Goal: Information Seeking & Learning: Understand process/instructions

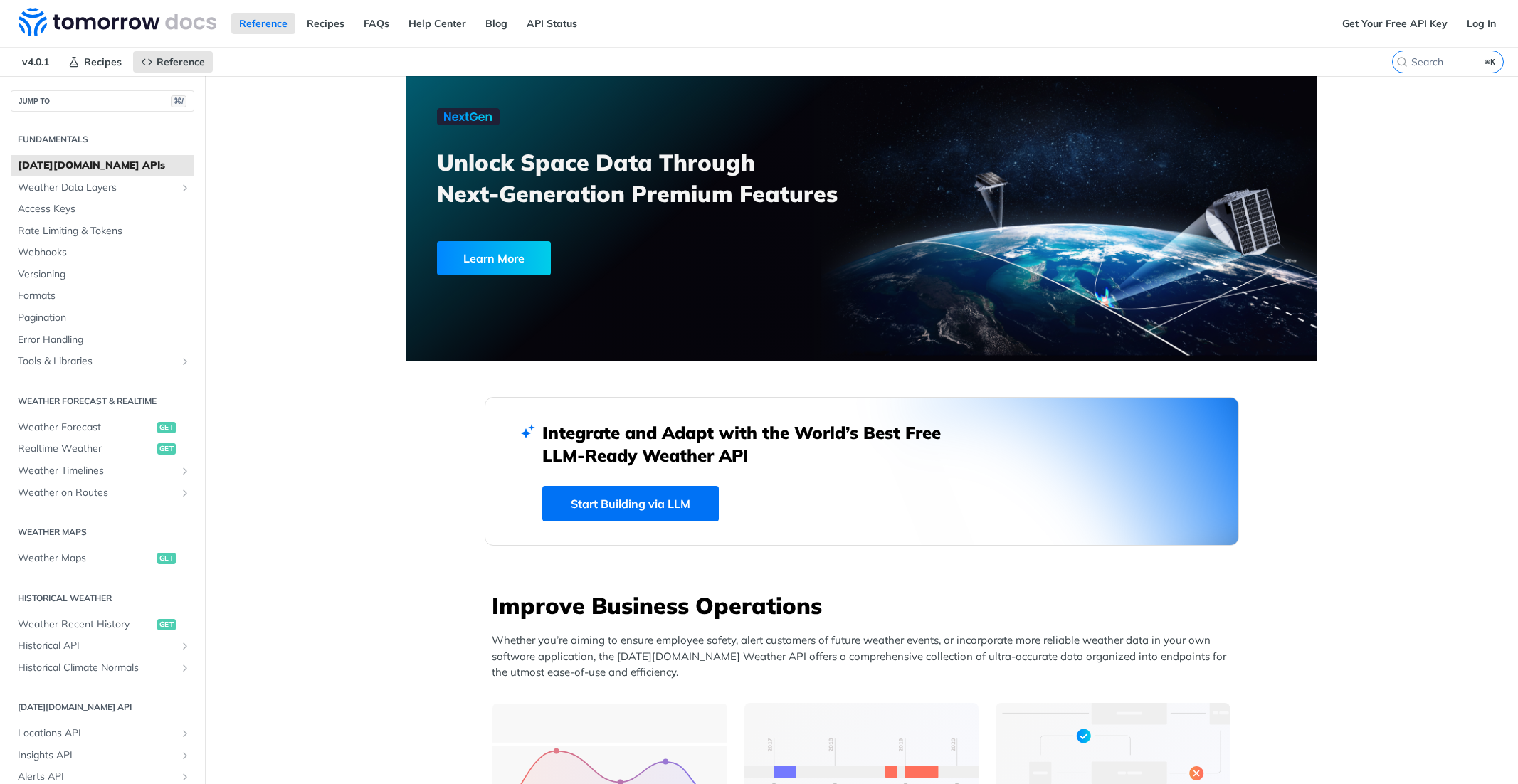
click at [86, 428] on span "Weather Forecast" at bounding box center [85, 427] width 136 height 14
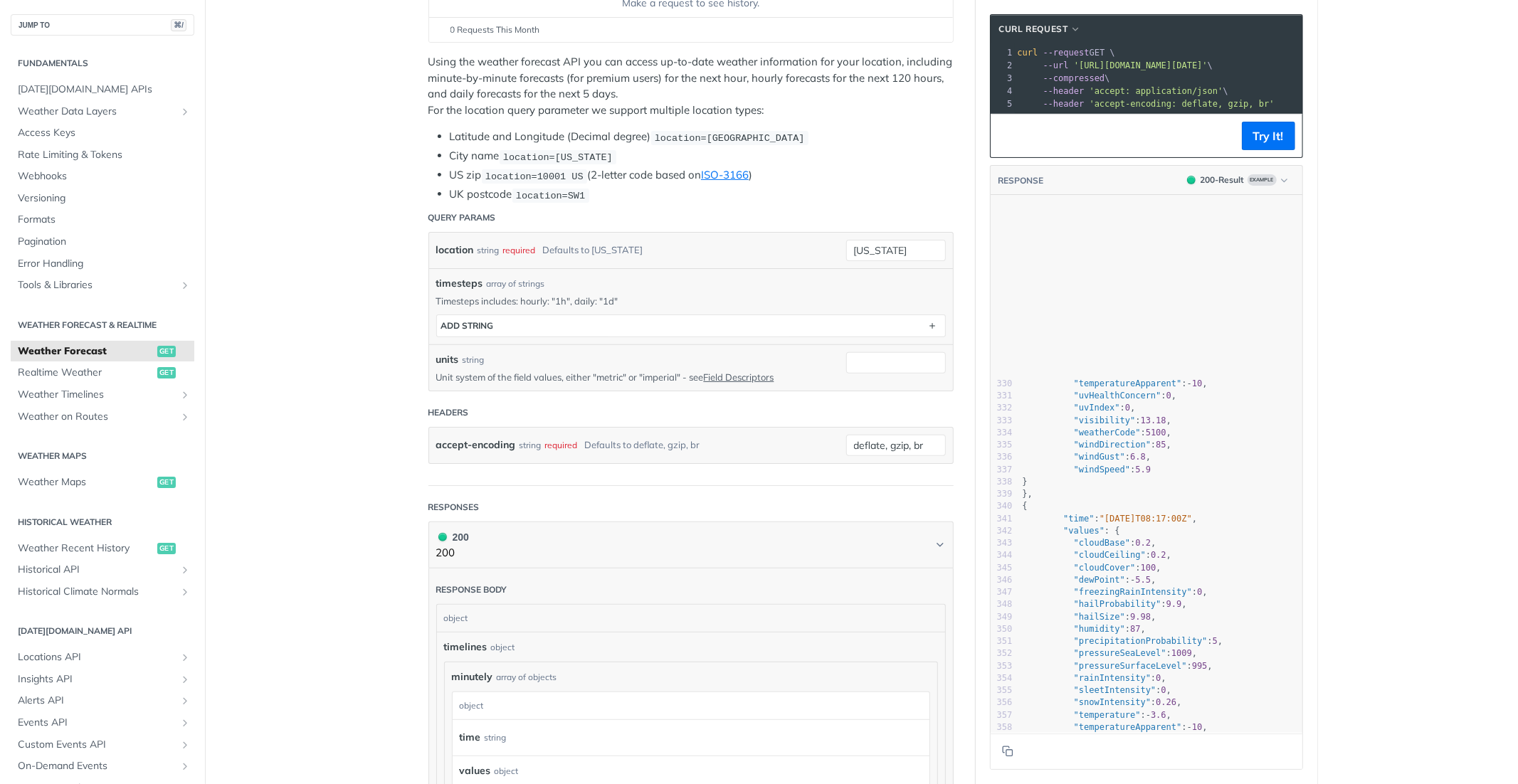
scroll to position [4305, 0]
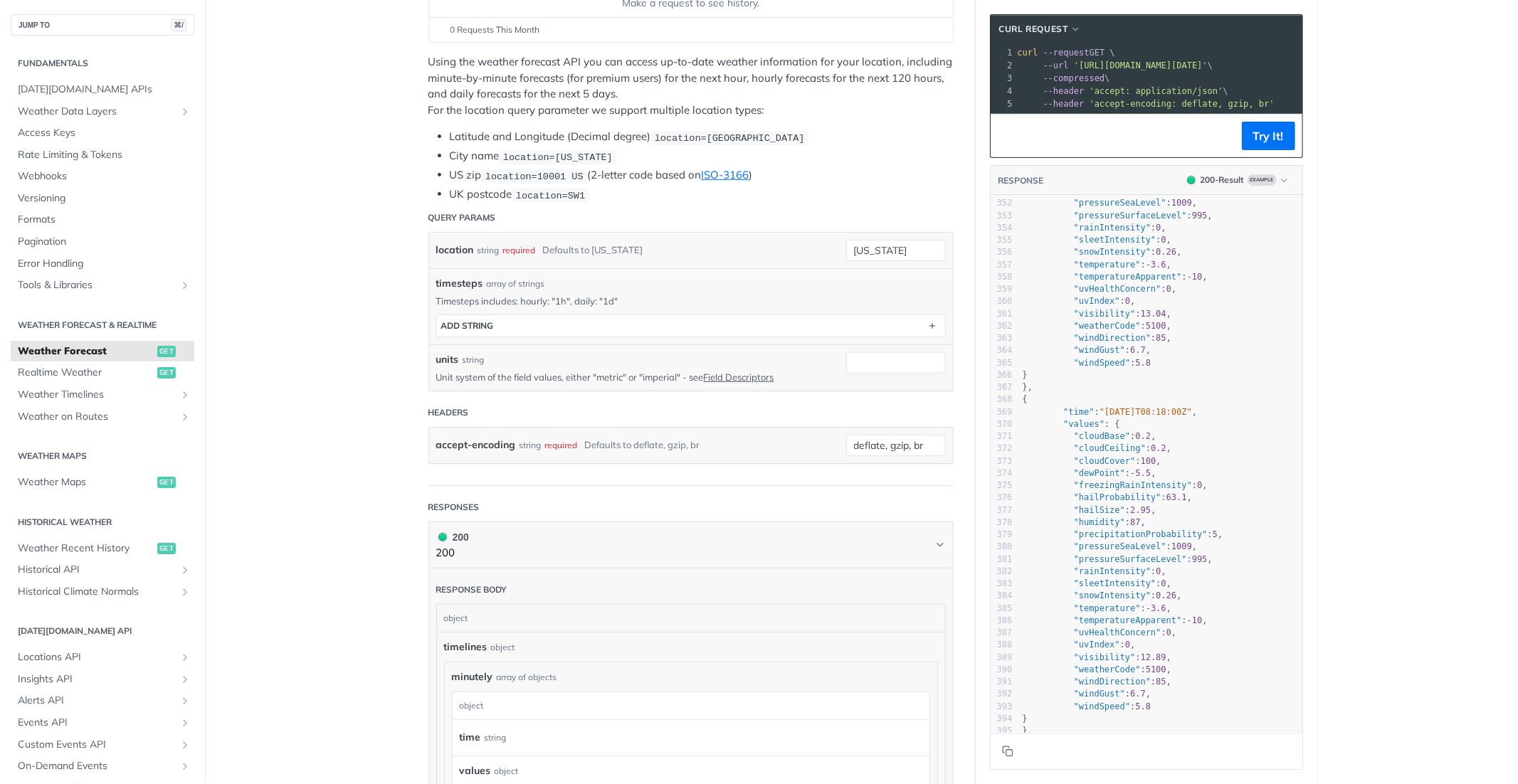
click at [1146, 347] on span "6.7" at bounding box center [1138, 349] width 16 height 10
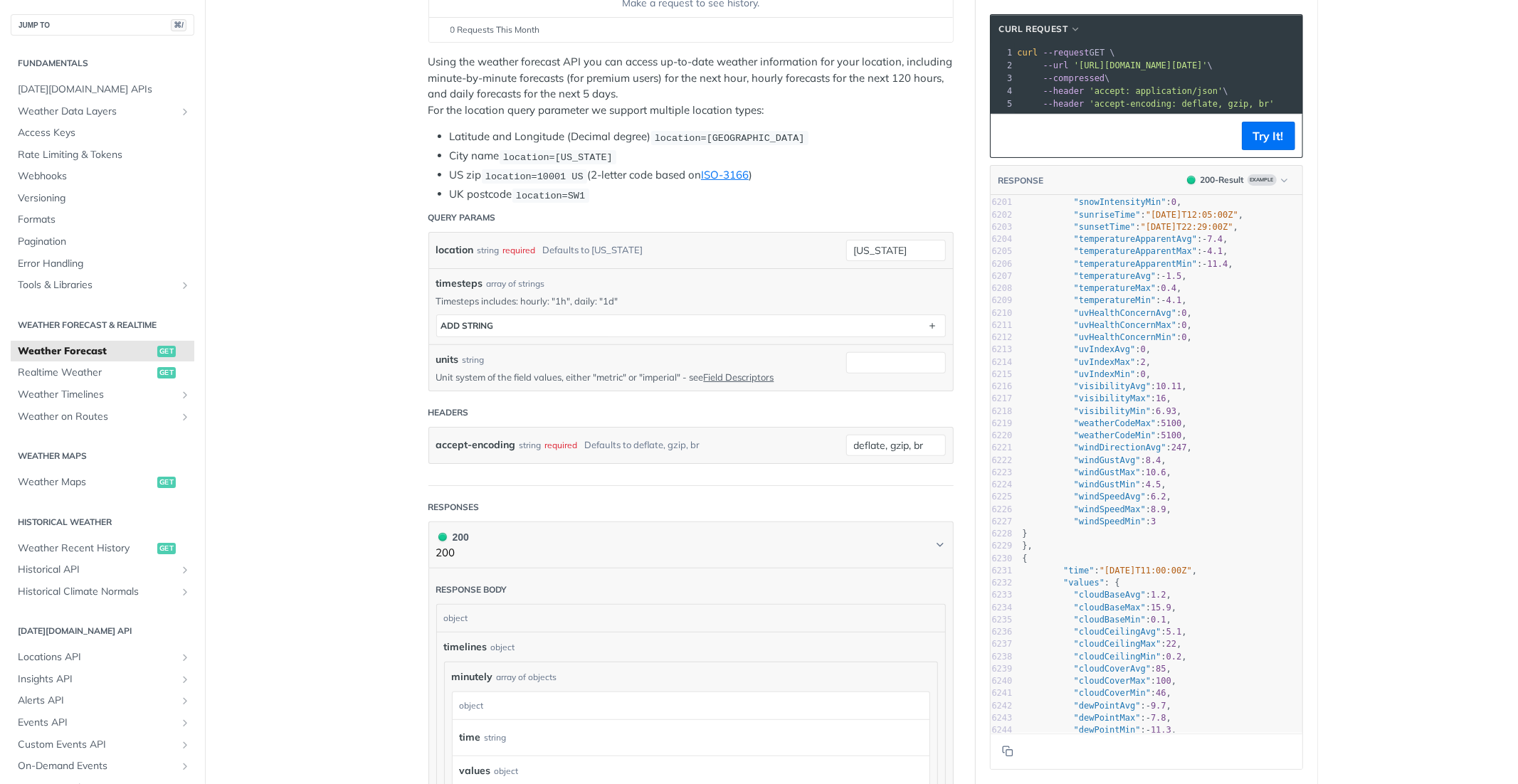
scroll to position [0, 0]
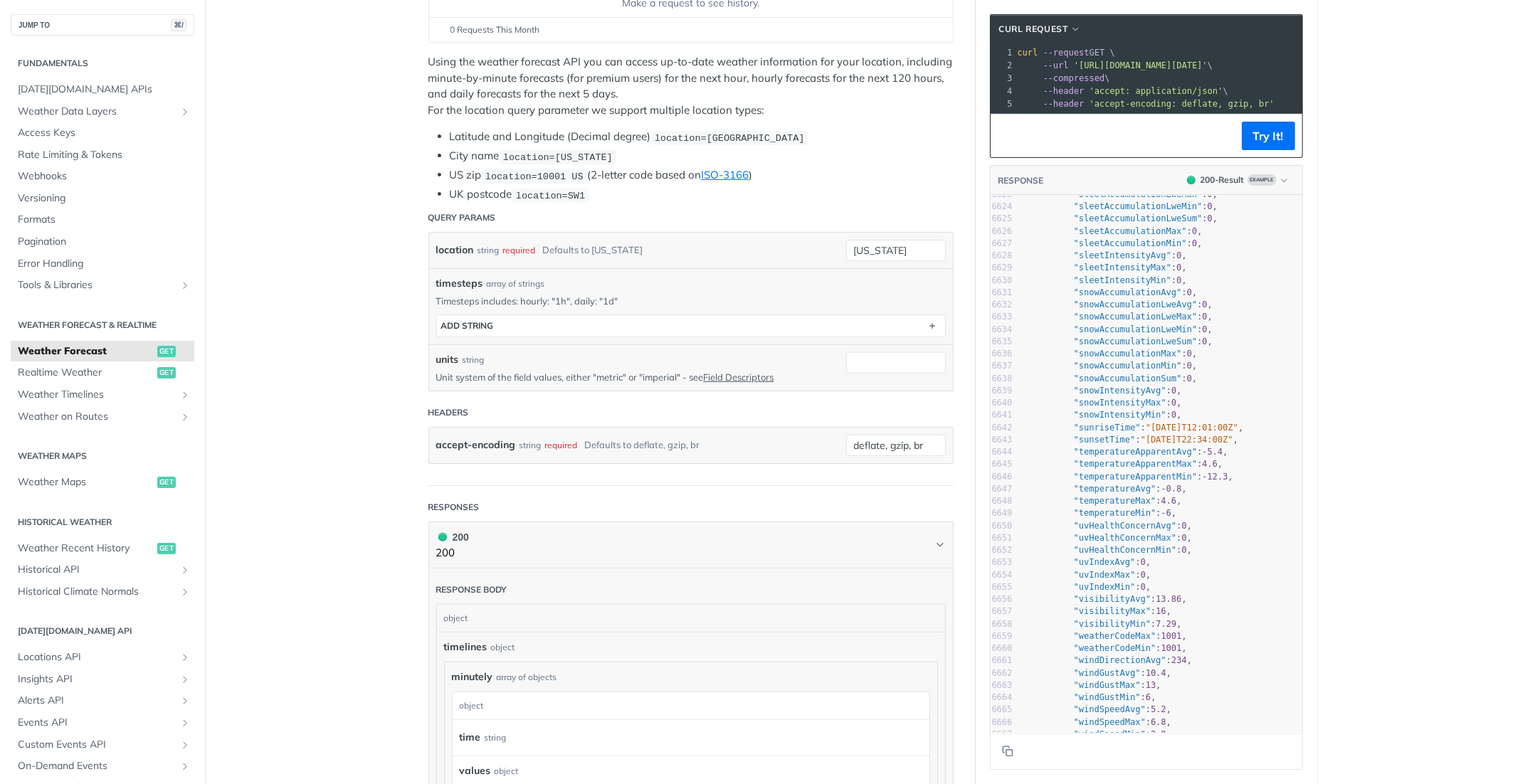
click at [1117, 638] on span ""weatherCodeMax"" at bounding box center [1115, 636] width 83 height 10
type textarea "weatherCodeMax"
click at [1117, 638] on span ""weatherCodeMax"" at bounding box center [1115, 636] width 83 height 10
click at [1110, 649] on span ""weatherCodeMin"" at bounding box center [1115, 648] width 83 height 10
type textarea "weatherCodeMin"
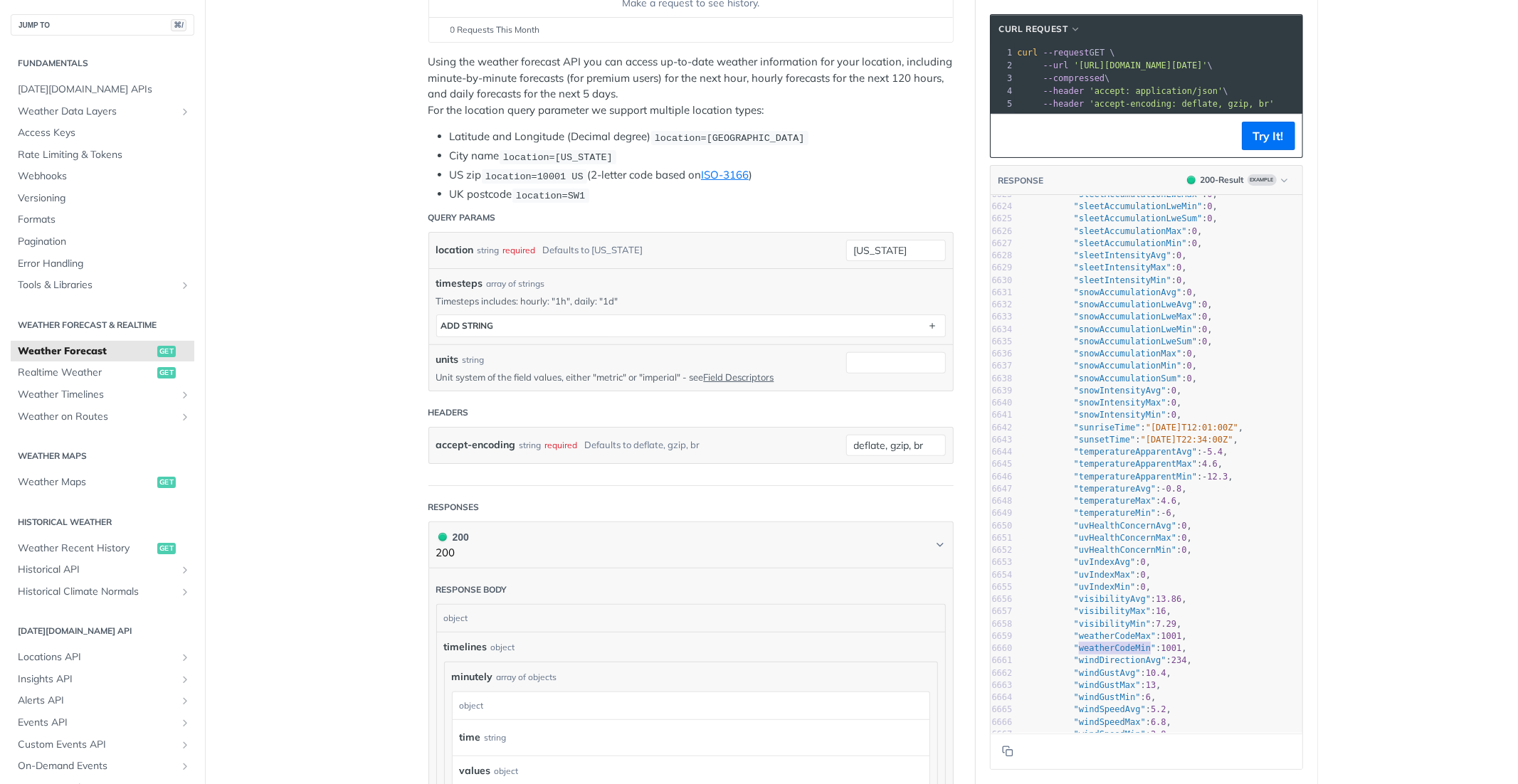
click at [1110, 649] on span ""weatherCodeMin"" at bounding box center [1115, 648] width 83 height 10
